Goal: Information Seeking & Learning: Learn about a topic

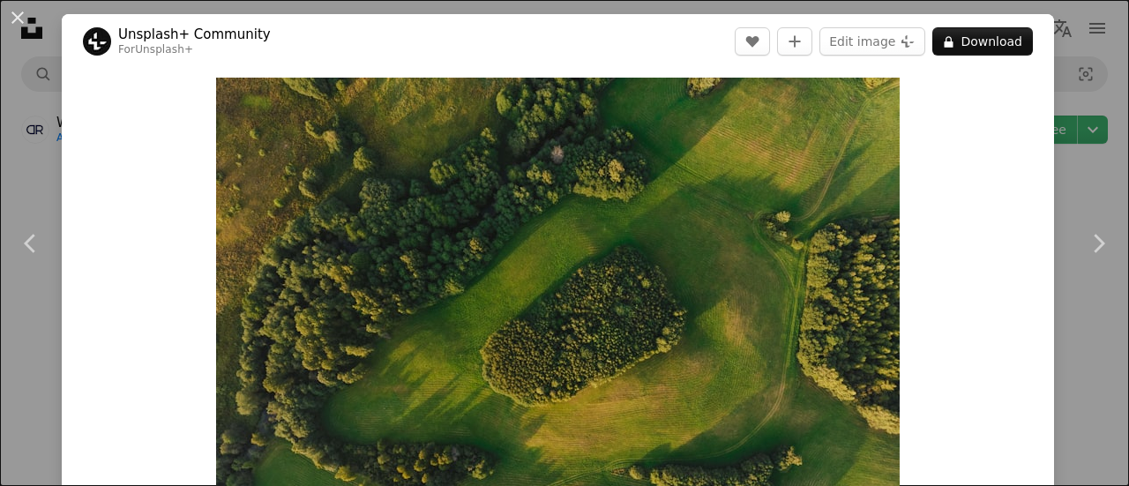
scroll to position [1651, 0]
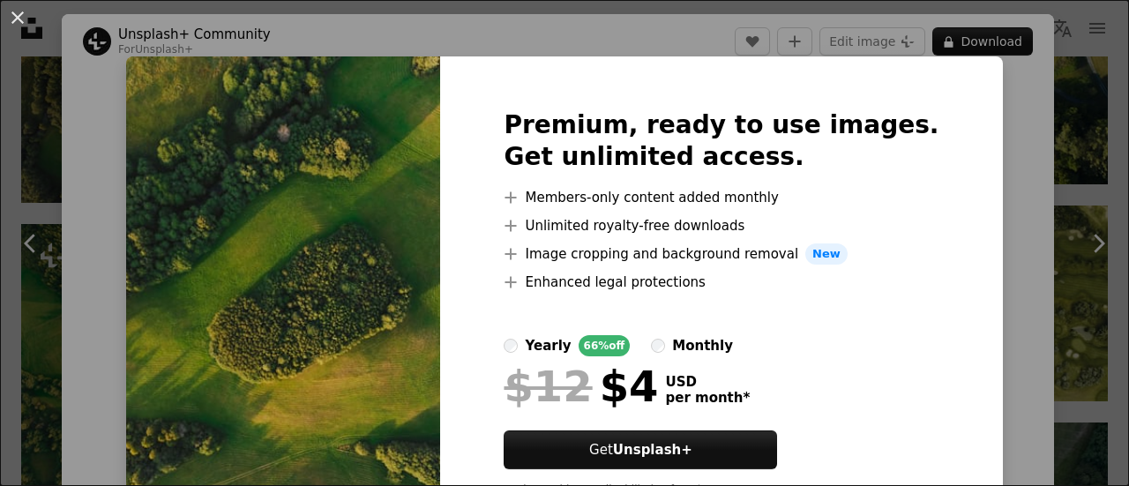
click at [1041, 154] on div "An X shape Premium, ready to use images. Get unlimited access. A plus sign Memb…" at bounding box center [564, 243] width 1129 height 486
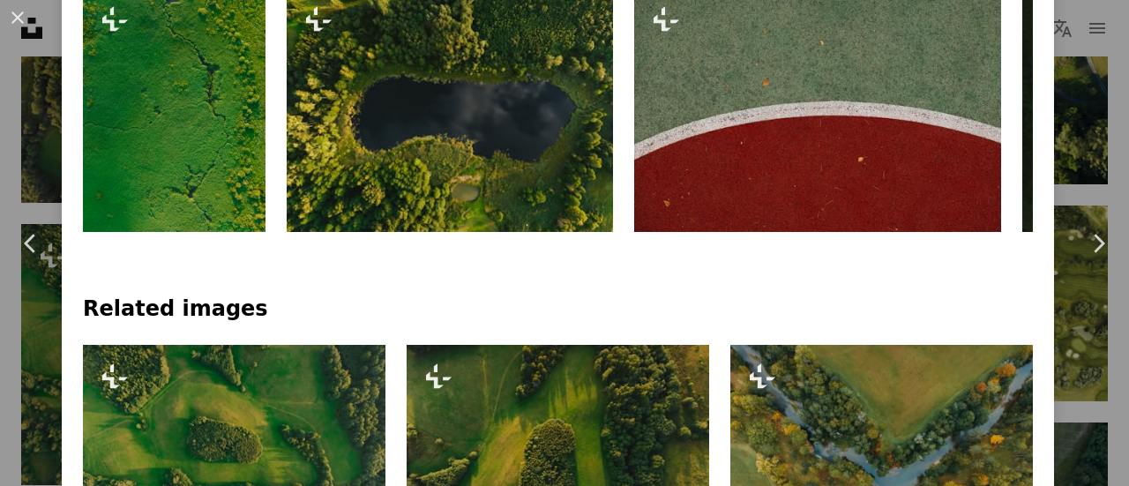
scroll to position [876, 0]
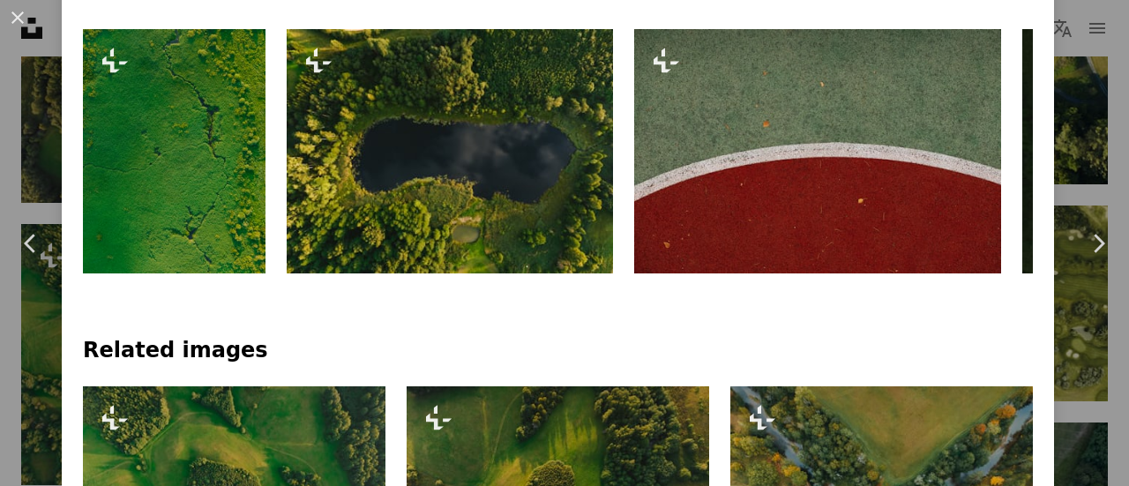
click at [748, 124] on img at bounding box center [817, 151] width 367 height 244
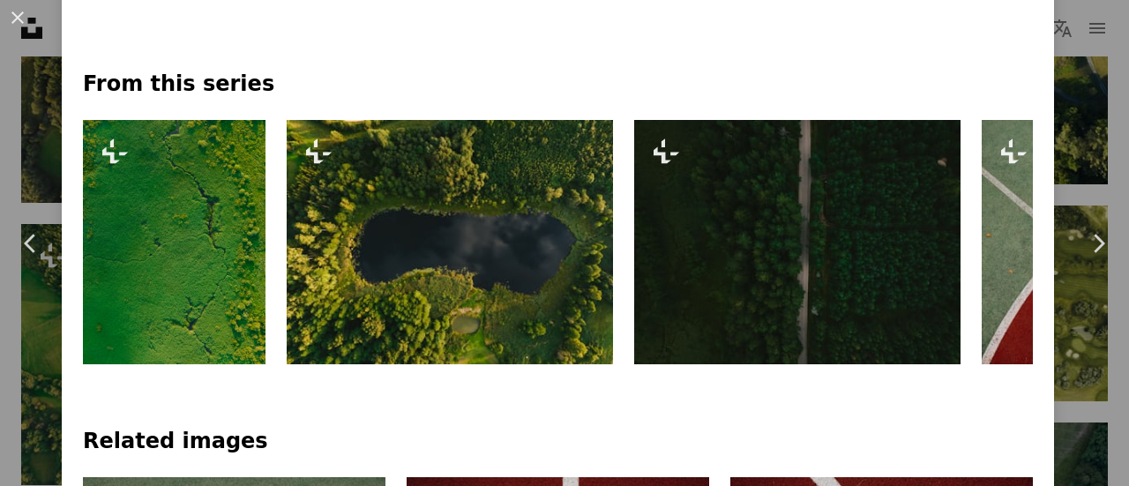
scroll to position [753, 0]
click at [363, 280] on img at bounding box center [450, 242] width 326 height 244
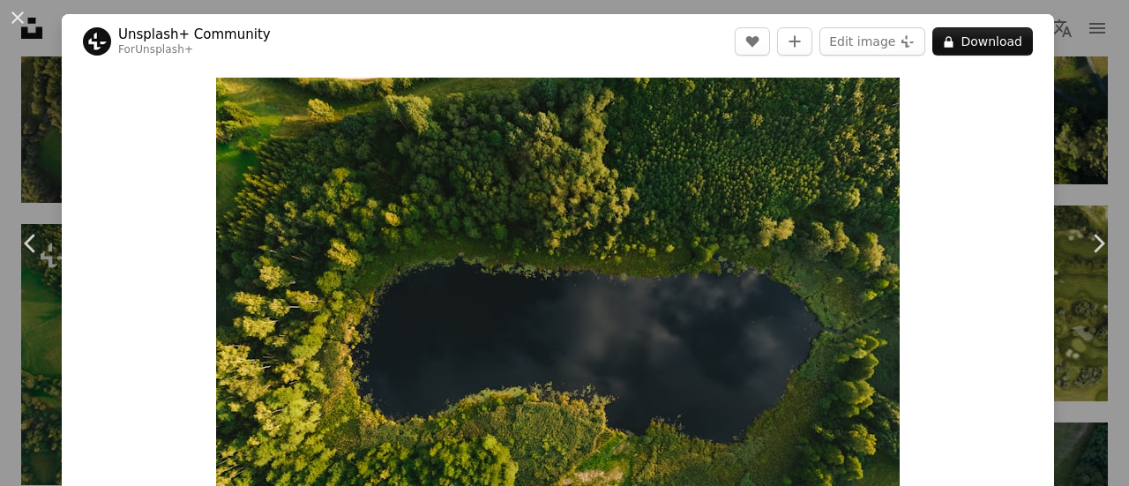
click at [1082, 66] on div "An X shape Chevron left Chevron right Unsplash+ Community For Unsplash+ A heart…" at bounding box center [564, 243] width 1129 height 486
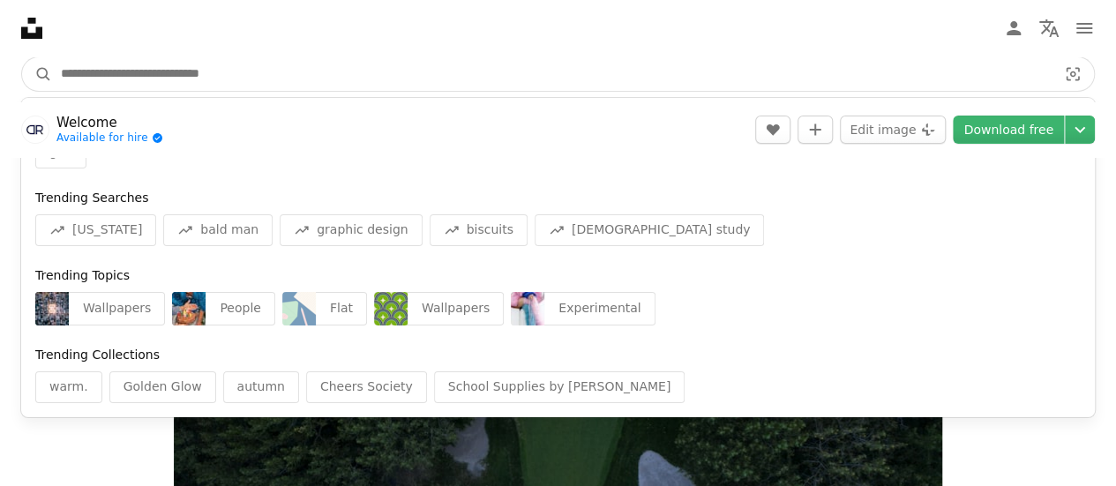
click at [218, 84] on input "Find visuals sitewide" at bounding box center [551, 74] width 999 height 34
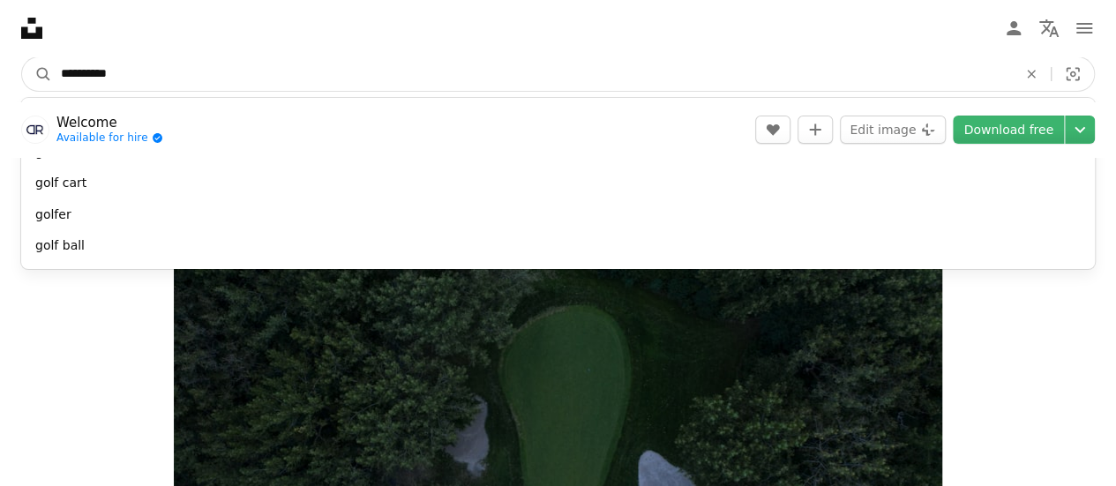
type input "**********"
click at [22, 57] on button "A magnifying glass" at bounding box center [37, 74] width 30 height 34
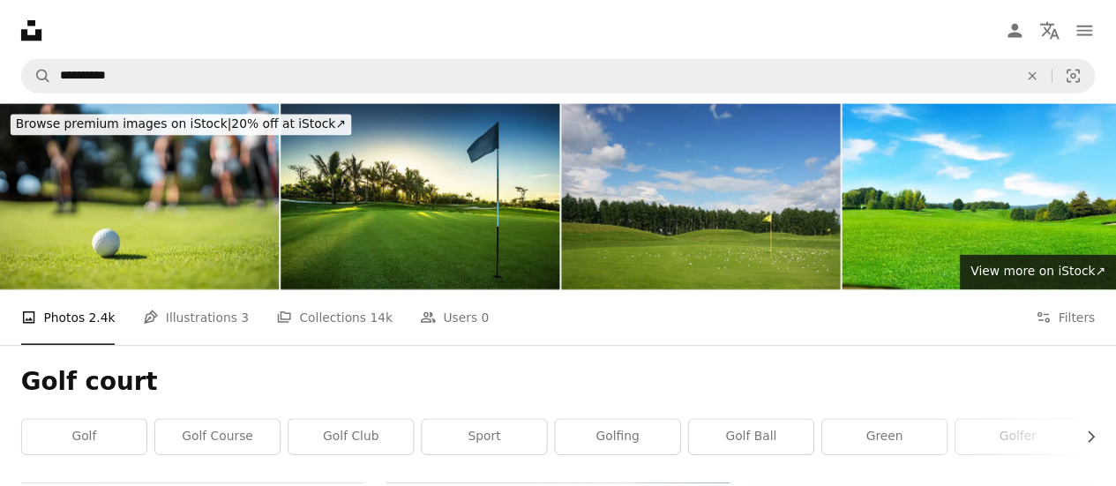
scroll to position [1, 0]
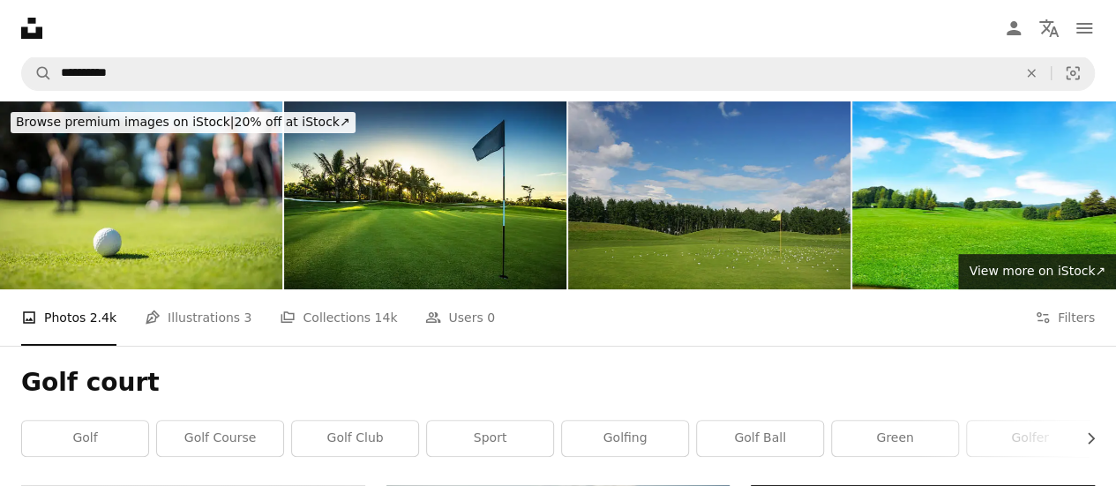
click at [754, 210] on img at bounding box center [709, 195] width 282 height 188
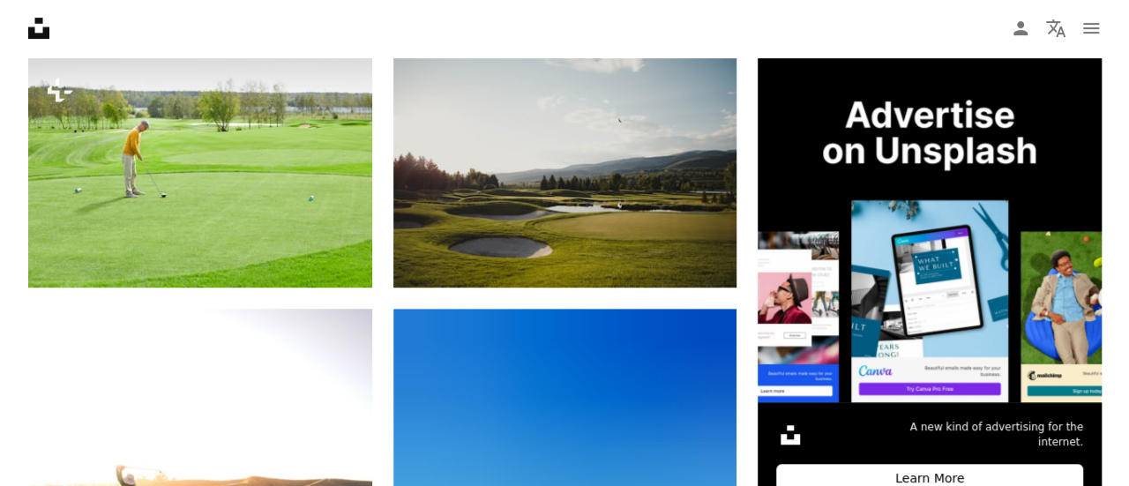
scroll to position [419, 0]
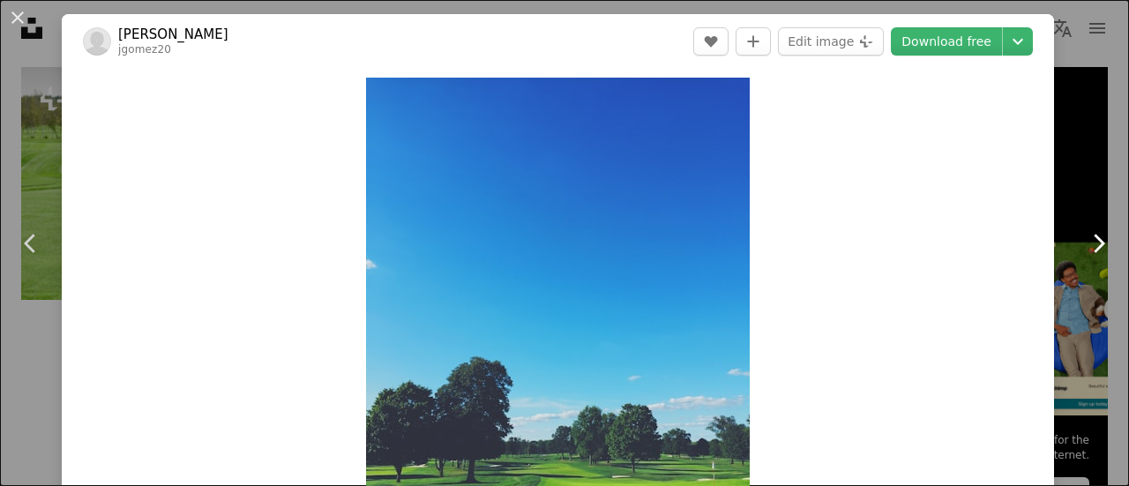
click at [1079, 199] on link "Chevron right" at bounding box center [1098, 243] width 62 height 169
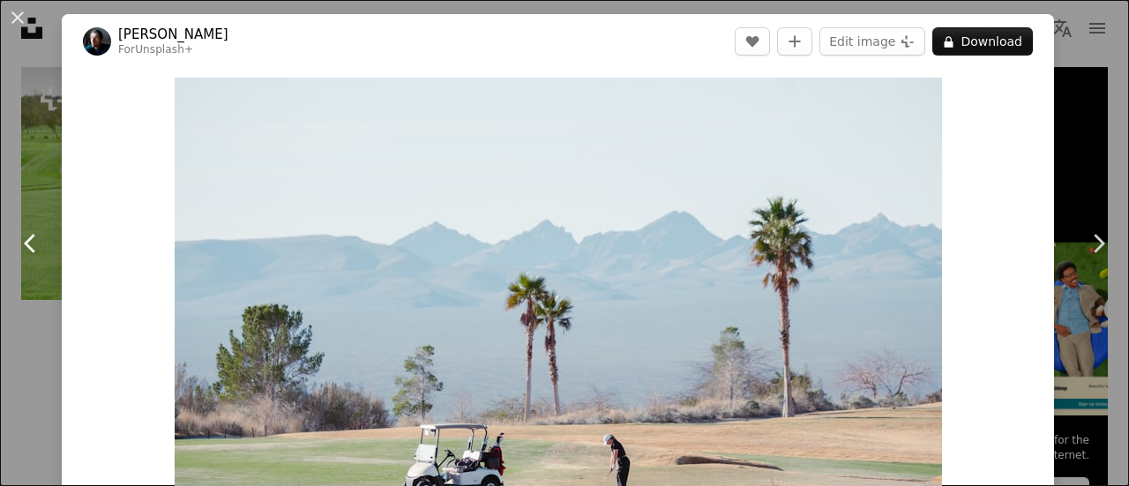
click at [50, 250] on link "Chevron left" at bounding box center [31, 243] width 62 height 169
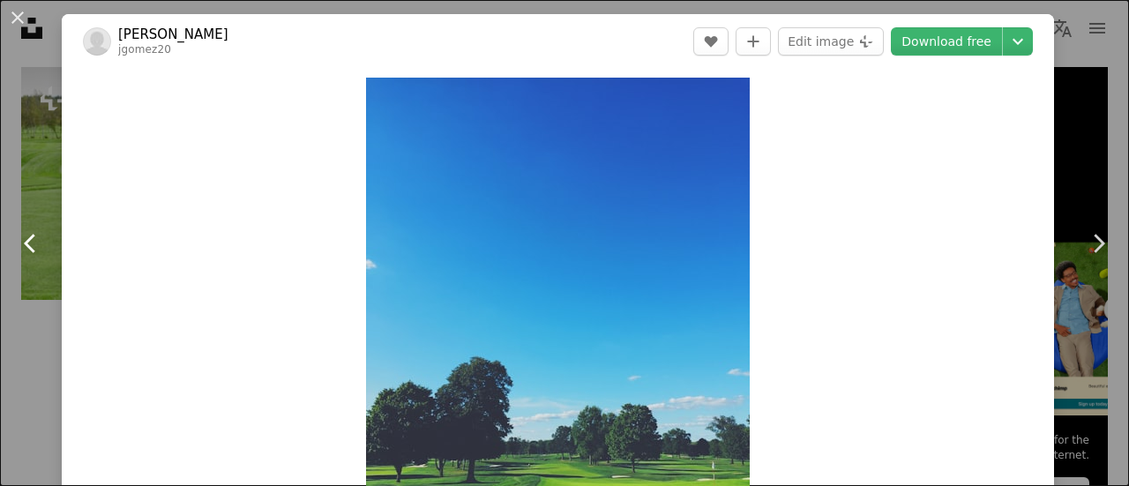
click at [50, 250] on link "Chevron left" at bounding box center [31, 243] width 62 height 169
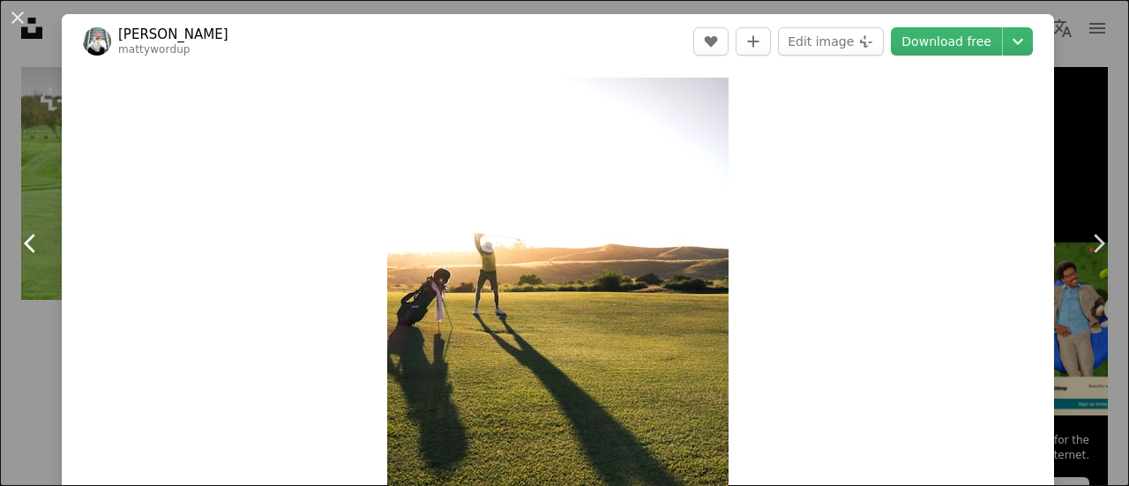
click at [19, 244] on icon "Chevron left" at bounding box center [31, 243] width 28 height 28
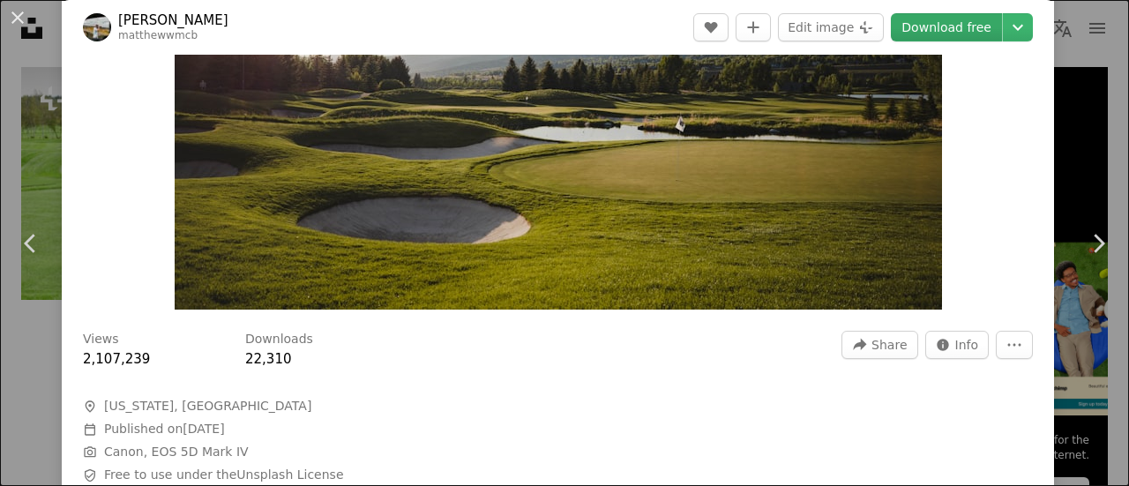
scroll to position [287, 0]
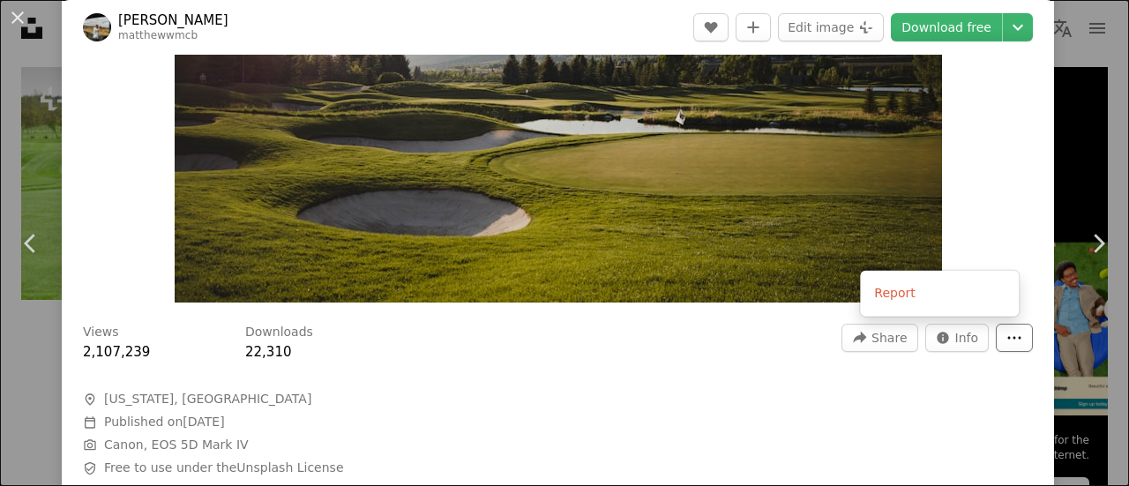
click at [996, 340] on button "More Actions" at bounding box center [1014, 338] width 37 height 28
